Goal: Task Accomplishment & Management: Complete application form

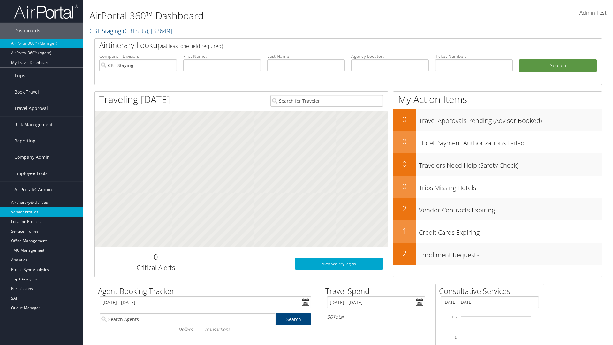
click at [42, 212] on link "Vendor Profiles" at bounding box center [41, 212] width 83 height 10
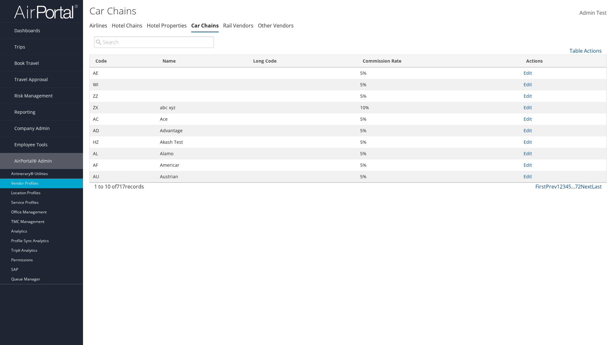
click at [586, 50] on link "Table Actions" at bounding box center [586, 50] width 32 height 7
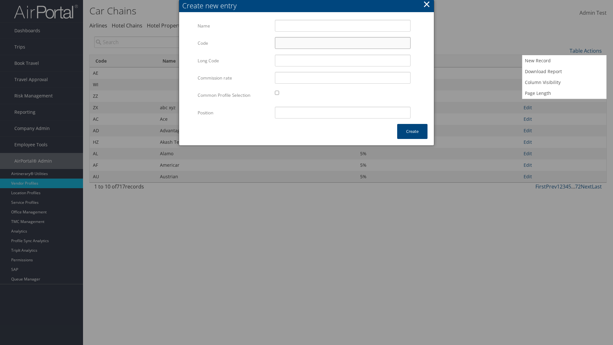
click at [343, 43] on input "Code" at bounding box center [343, 43] width 136 height 12
type input ".4"
click at [343, 26] on input "Test" at bounding box center [343, 26] width 136 height 12
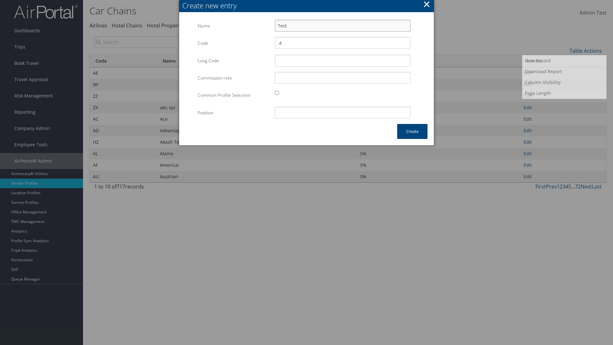
type input "Test"
type input "test"
type input ".4"
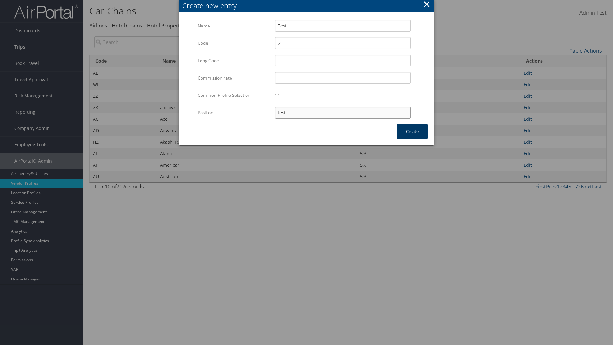
type input "test"
click at [412, 131] on button "Create" at bounding box center [412, 131] width 30 height 15
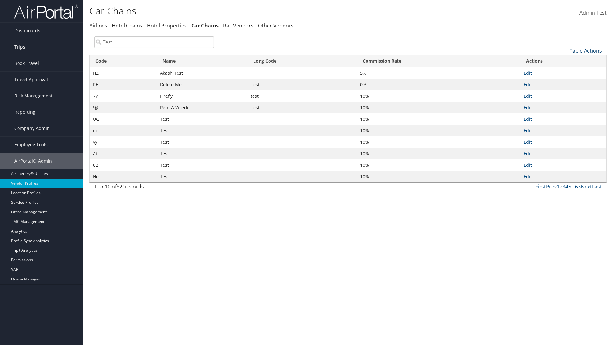
type input "Test"
click at [586, 50] on link "Table Actions" at bounding box center [586, 50] width 32 height 7
click at [564, 82] on link "Column Visibility" at bounding box center [565, 82] width 84 height 11
click at [564, 61] on link "Code" at bounding box center [565, 61] width 84 height 11
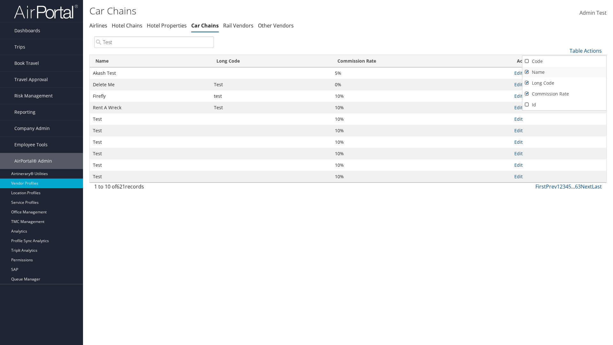
click at [564, 72] on link "Name" at bounding box center [565, 72] width 84 height 11
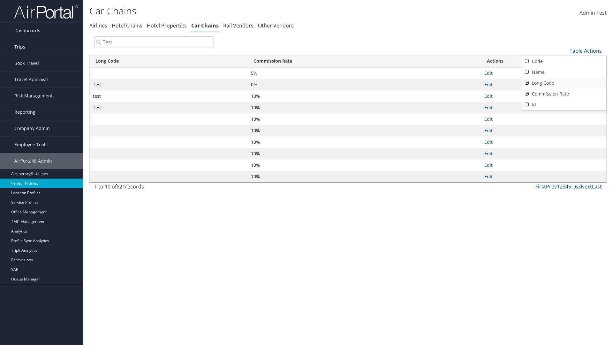
click at [564, 83] on link "Long Code" at bounding box center [565, 83] width 84 height 11
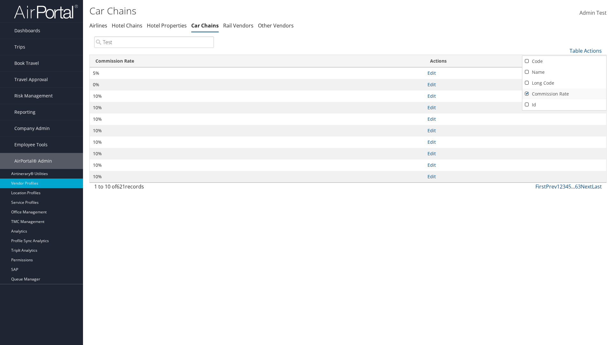
click at [564, 94] on link "Commission Rate" at bounding box center [565, 93] width 84 height 11
click at [307, 173] on div at bounding box center [306, 172] width 613 height 345
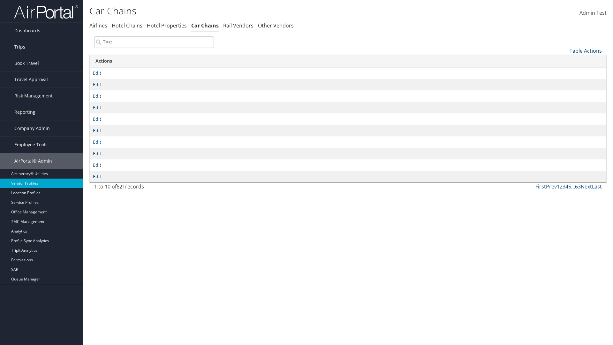
click at [586, 50] on link "Table Actions" at bounding box center [586, 50] width 32 height 7
click at [564, 61] on link "Code" at bounding box center [565, 61] width 84 height 11
click at [564, 72] on link "Name" at bounding box center [565, 72] width 84 height 11
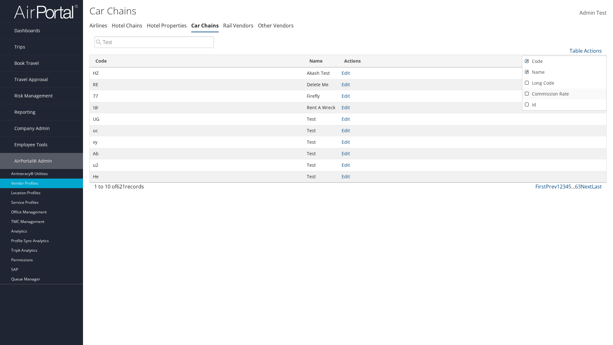
click at [564, 83] on link "Long Code" at bounding box center [565, 83] width 84 height 11
click at [564, 94] on link "Commission Rate" at bounding box center [565, 93] width 84 height 11
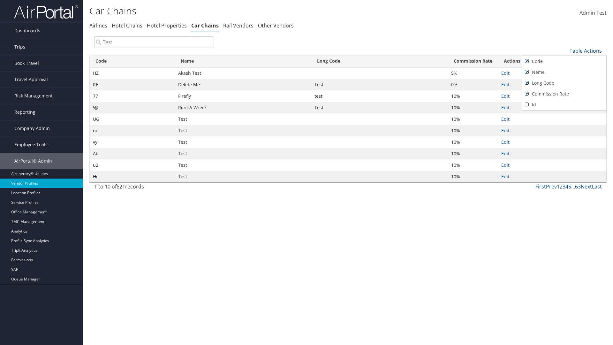
click at [307, 173] on div at bounding box center [306, 172] width 613 height 345
